Goal: Task Accomplishment & Management: Use online tool/utility

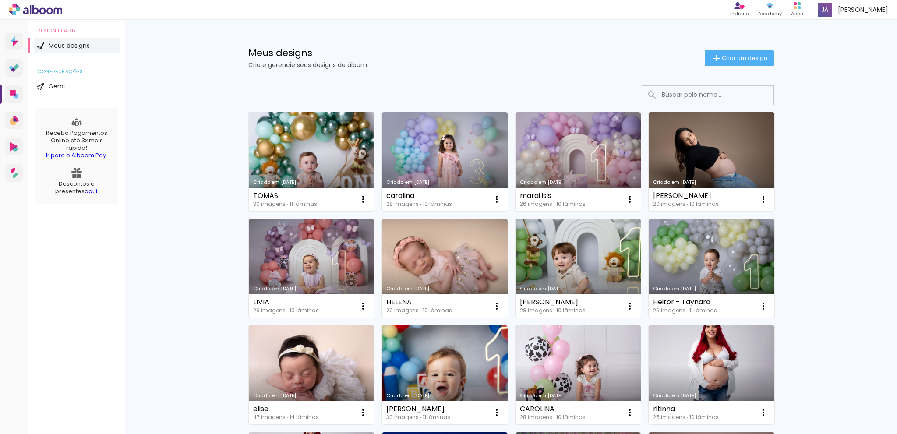
click at [315, 149] on link "Criado em [DATE]" at bounding box center [312, 161] width 126 height 99
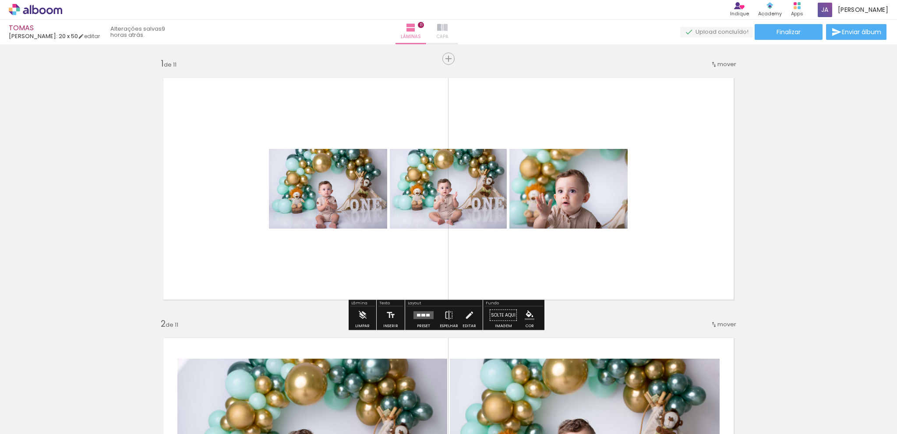
click at [448, 27] on iron-icon at bounding box center [442, 27] width 11 height 11
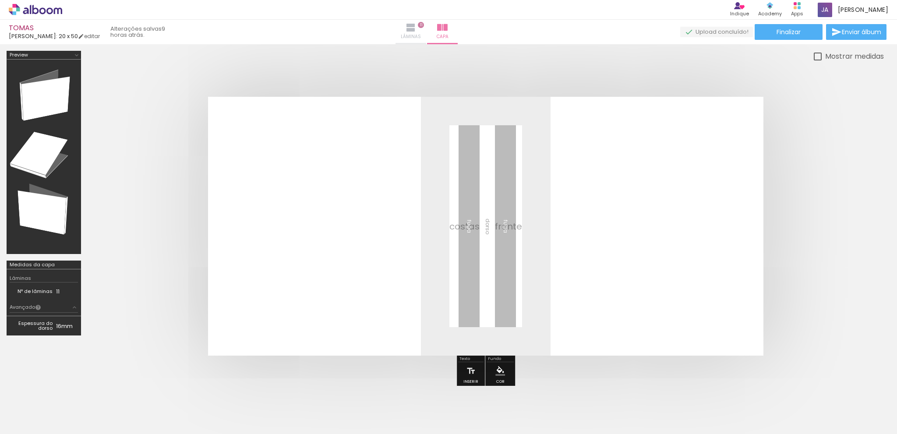
click at [416, 31] on iron-icon at bounding box center [411, 27] width 11 height 11
